Goal: Task Accomplishment & Management: Use online tool/utility

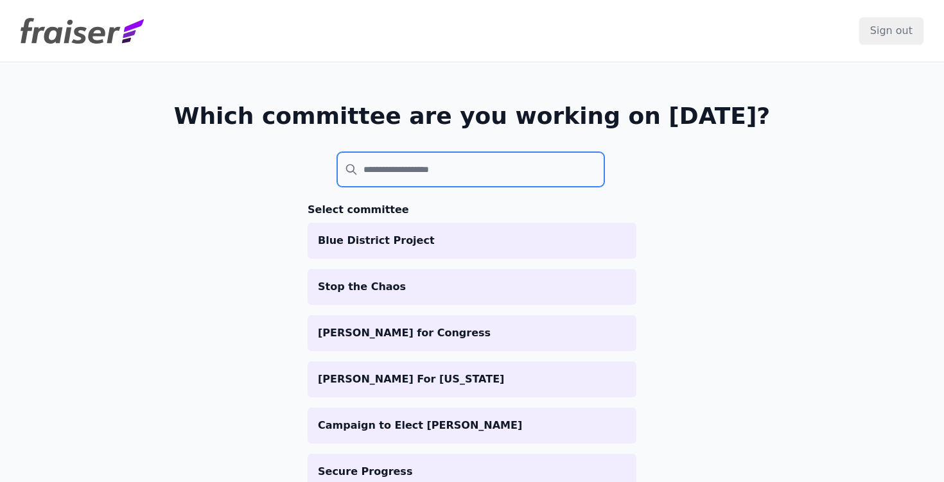
click at [403, 171] on input "search" at bounding box center [470, 169] width 267 height 35
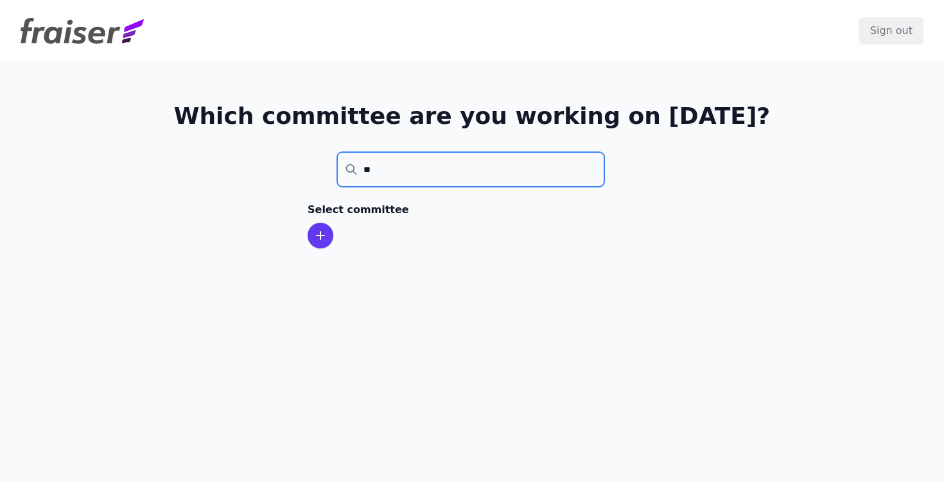
type input "*"
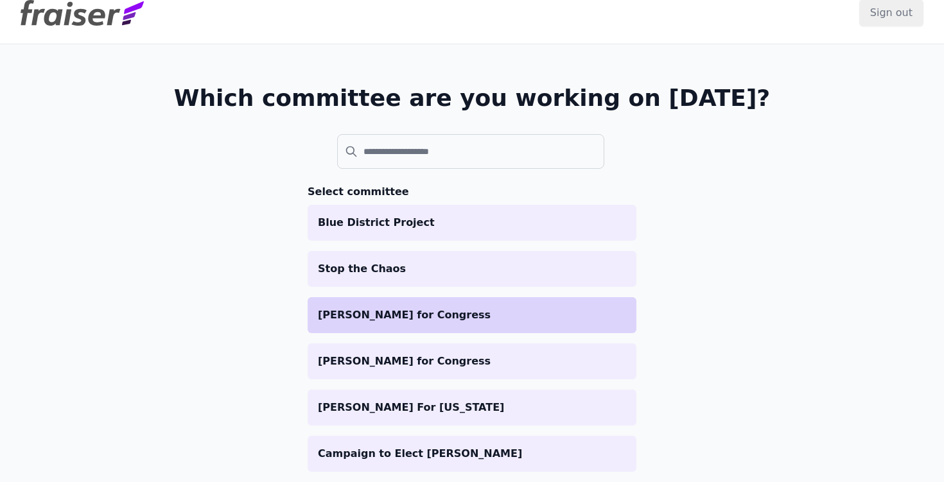
click at [411, 322] on p "[PERSON_NAME] for Congress" at bounding box center [472, 315] width 308 height 15
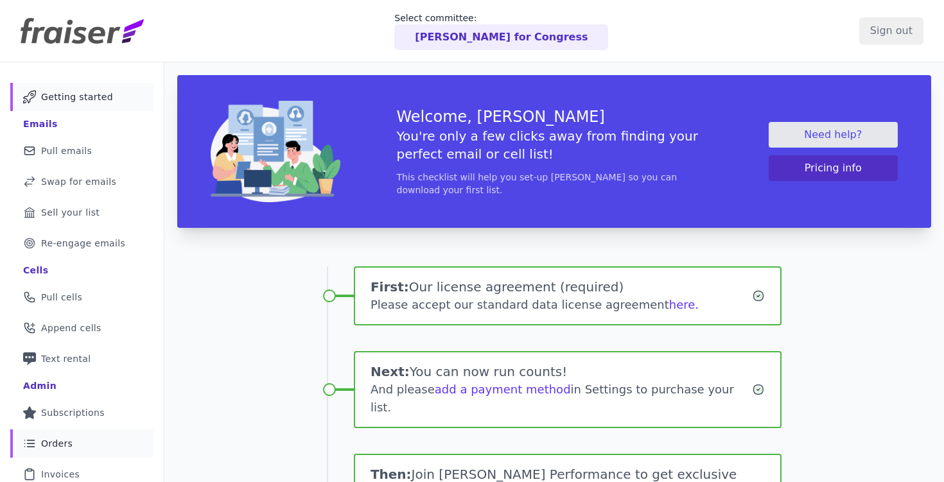
click at [73, 451] on link "List Icon Outline of bulleted list Orders" at bounding box center [81, 444] width 143 height 28
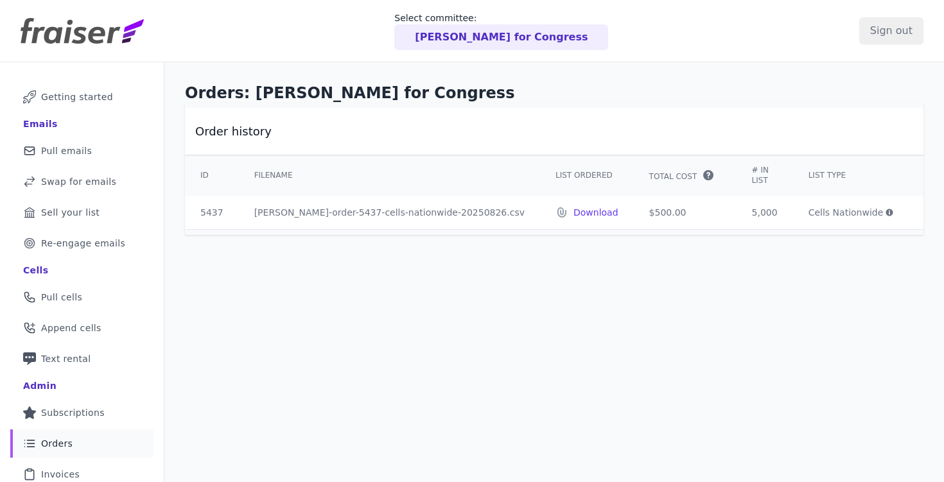
scroll to position [0, 67]
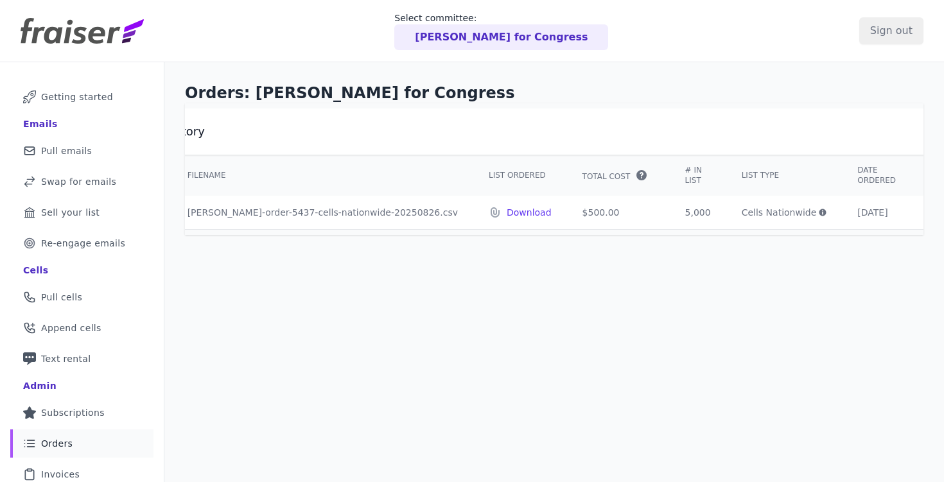
click at [819, 214] on icon at bounding box center [823, 213] width 8 height 8
click at [819, 213] on icon at bounding box center [823, 213] width 8 height 8
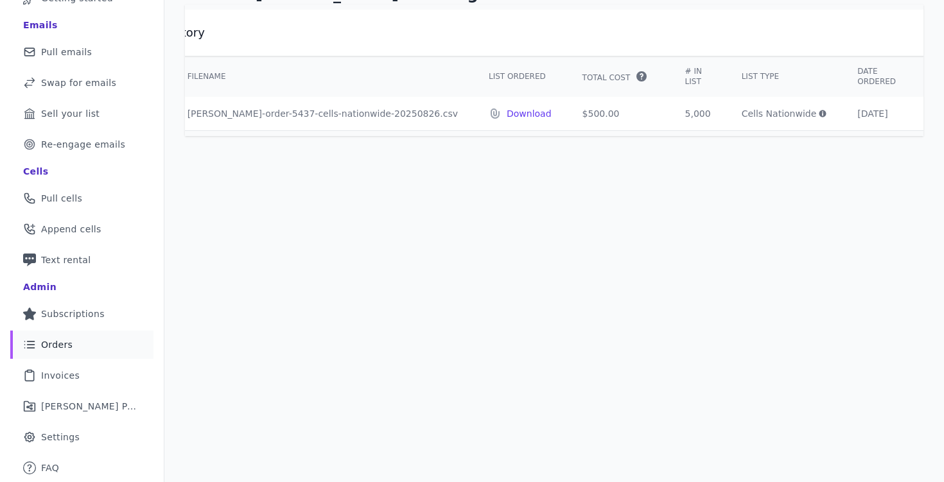
click at [819, 112] on icon at bounding box center [823, 114] width 8 height 8
click at [819, 110] on icon at bounding box center [823, 114] width 8 height 8
